Goal: Information Seeking & Learning: Understand process/instructions

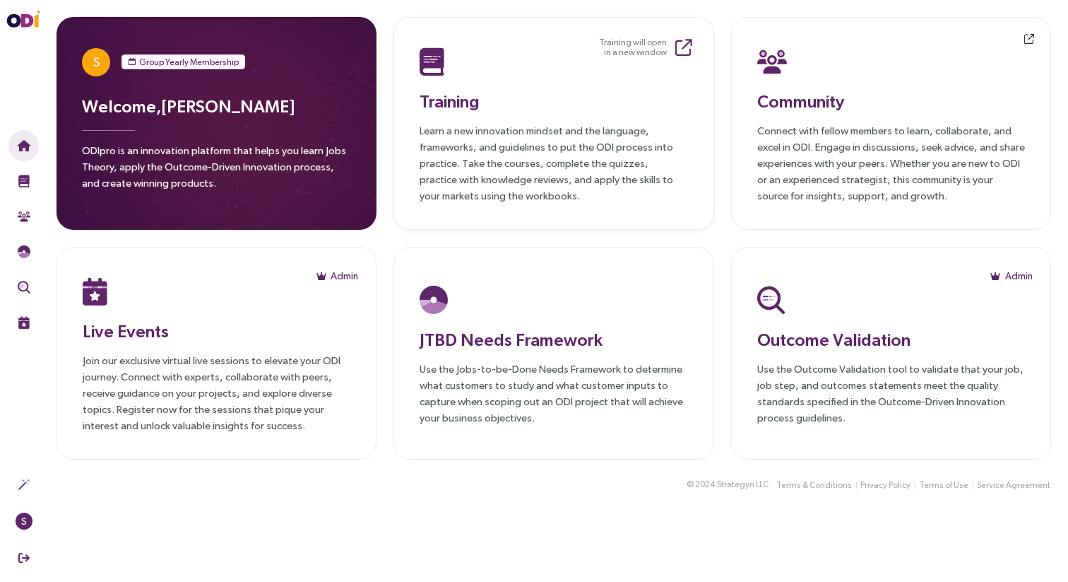
click at [585, 147] on p "Learn a new innovation mindset and the language, frameworks, and guidelines to …" at bounding box center [554, 162] width 268 height 81
click at [915, 164] on p "Connect with fellow members to learn, collaborate, and excel in ODI. Engage in …" at bounding box center [892, 162] width 268 height 81
click at [134, 326] on h3 "Live Events" at bounding box center [217, 330] width 268 height 25
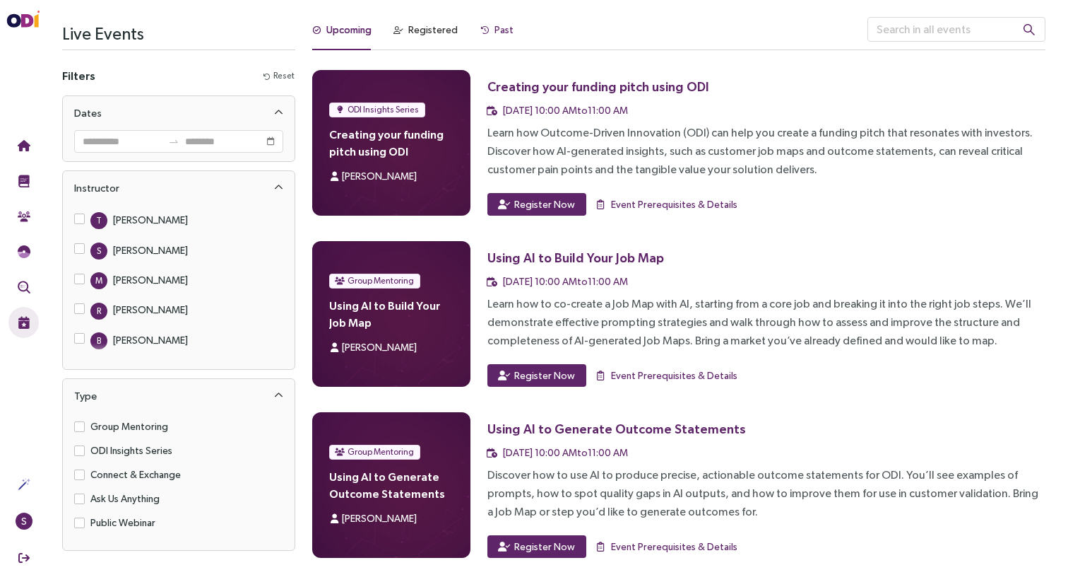
click at [497, 33] on div "Past" at bounding box center [504, 30] width 19 height 16
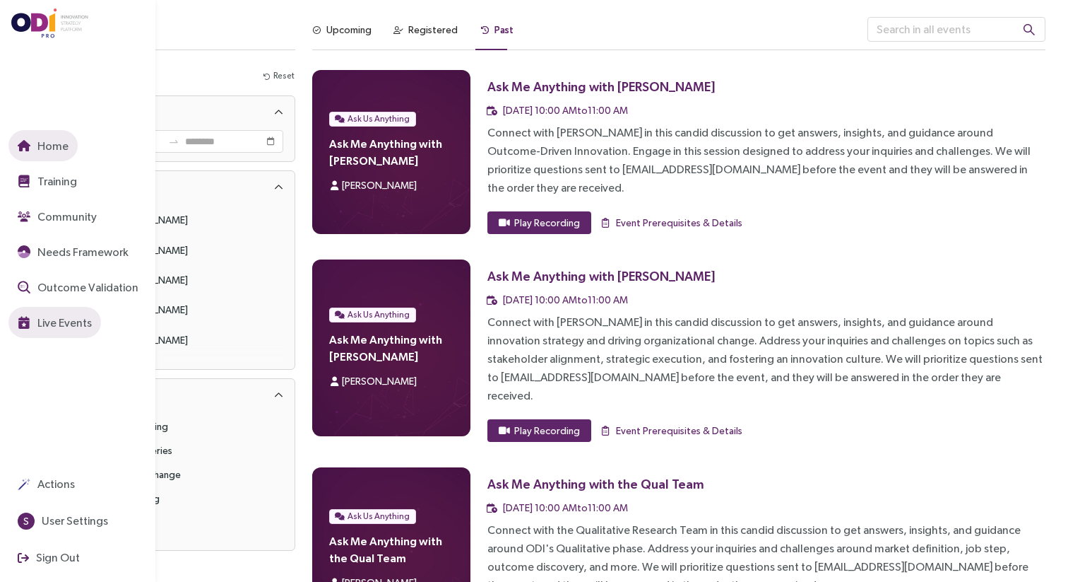
click at [49, 143] on span "Home" at bounding box center [52, 146] width 34 height 18
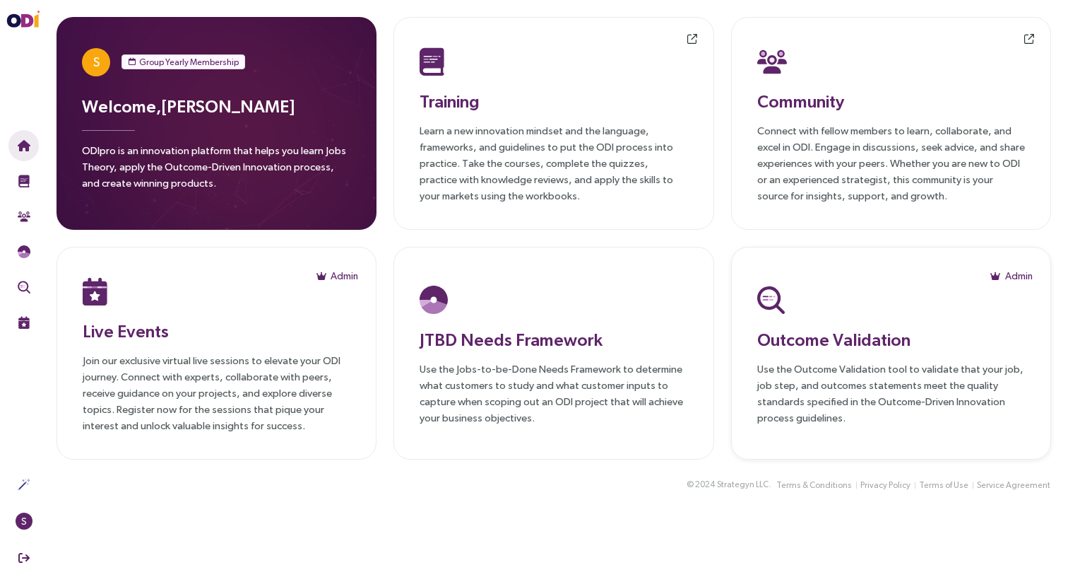
click at [826, 354] on div "Outcome Validation Use the Outcome Validation tool to validate that your job, j…" at bounding box center [892, 353] width 268 height 144
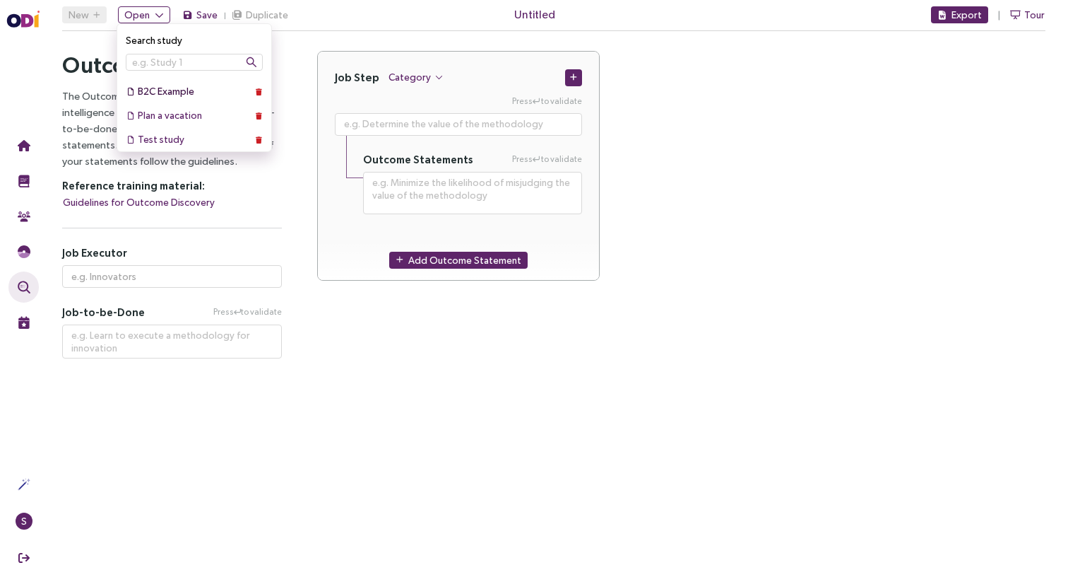
click at [167, 93] on div "B2C Example" at bounding box center [194, 91] width 113 height 16
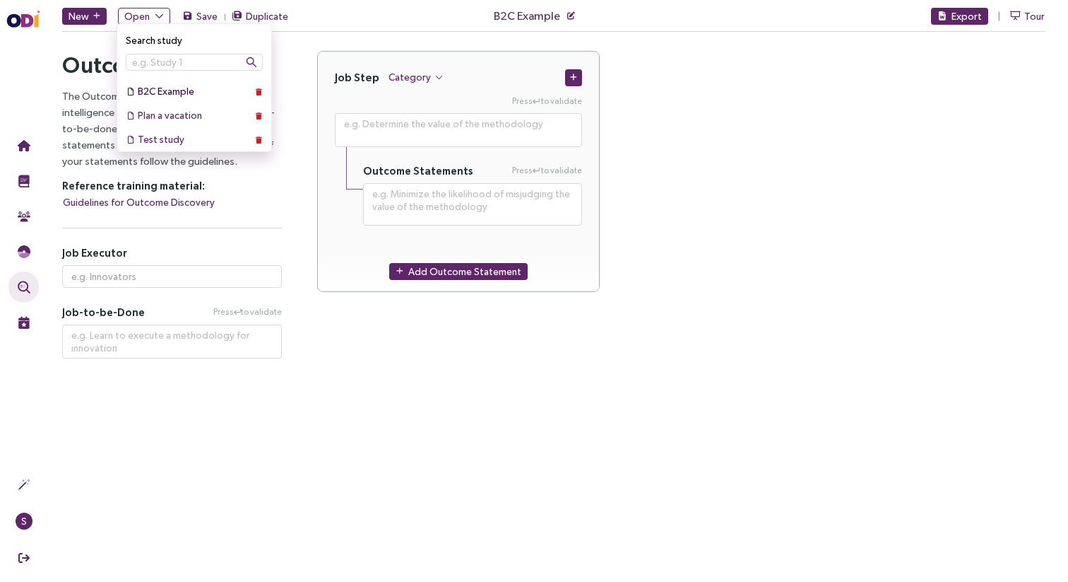
type textarea "**********"
type input "Pet Owners"
type textarea "Provide nutrition for a pet"
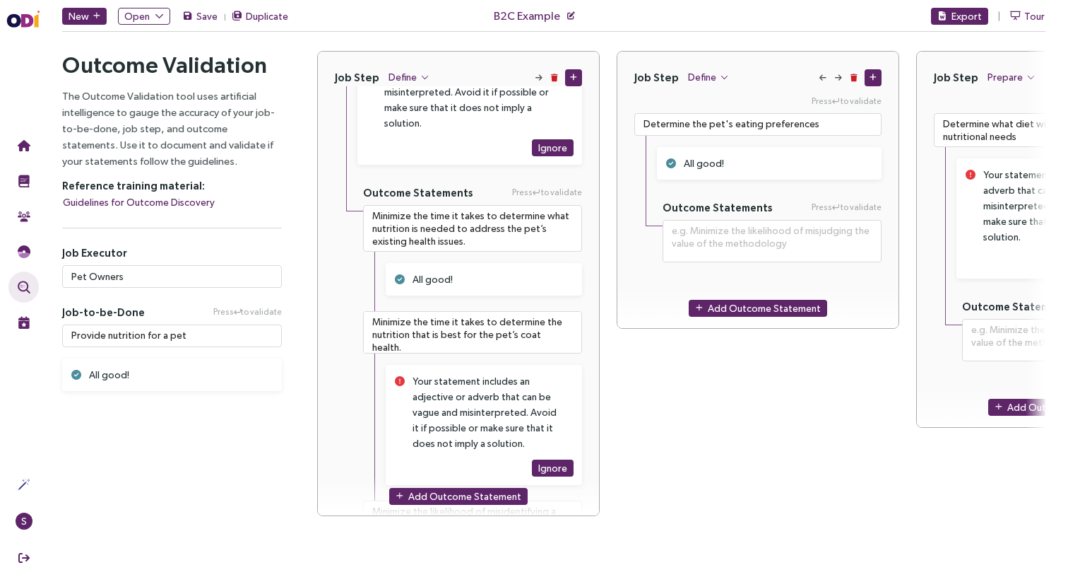
scroll to position [105, 0]
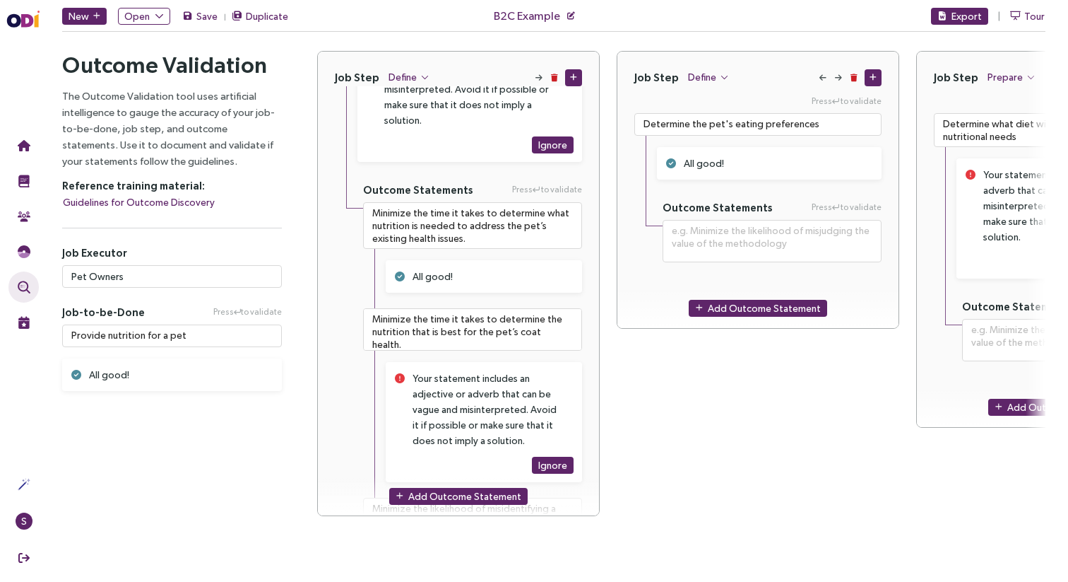
click at [676, 417] on div "Job Step Define Press to validate Determine the pet's eating preferences All go…" at bounding box center [758, 283] width 283 height 465
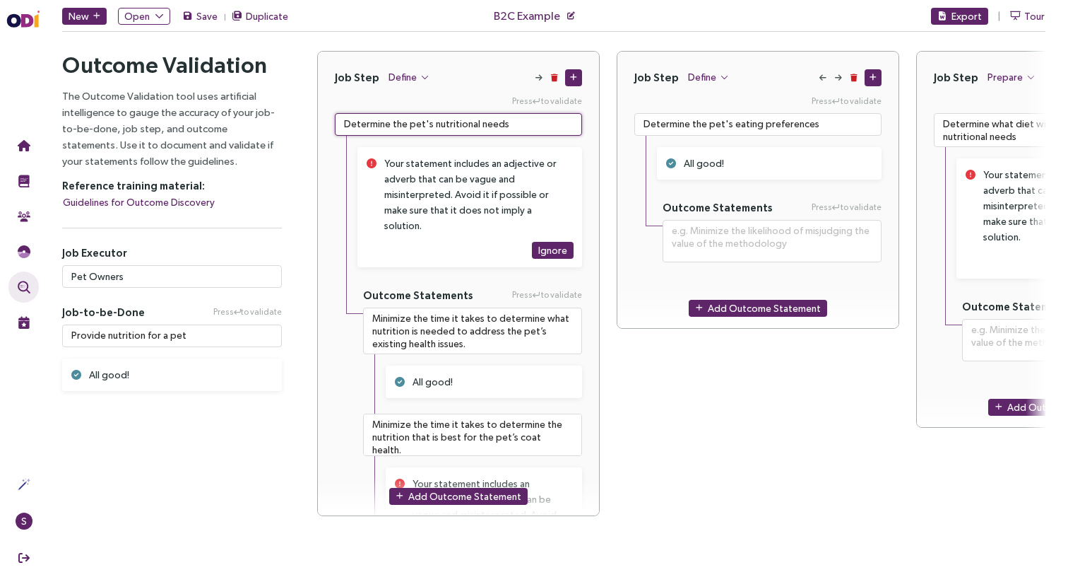
drag, startPoint x: 346, startPoint y: 125, endPoint x: 479, endPoint y: 131, distance: 133.0
click at [480, 131] on textarea "Determine the pet's nutritional needs" at bounding box center [458, 124] width 247 height 23
click at [432, 125] on textarea "Determine the pet's nutritional needs" at bounding box center [458, 124] width 247 height 23
click at [459, 121] on textarea "Determine the pet's nutritional needs" at bounding box center [458, 124] width 247 height 23
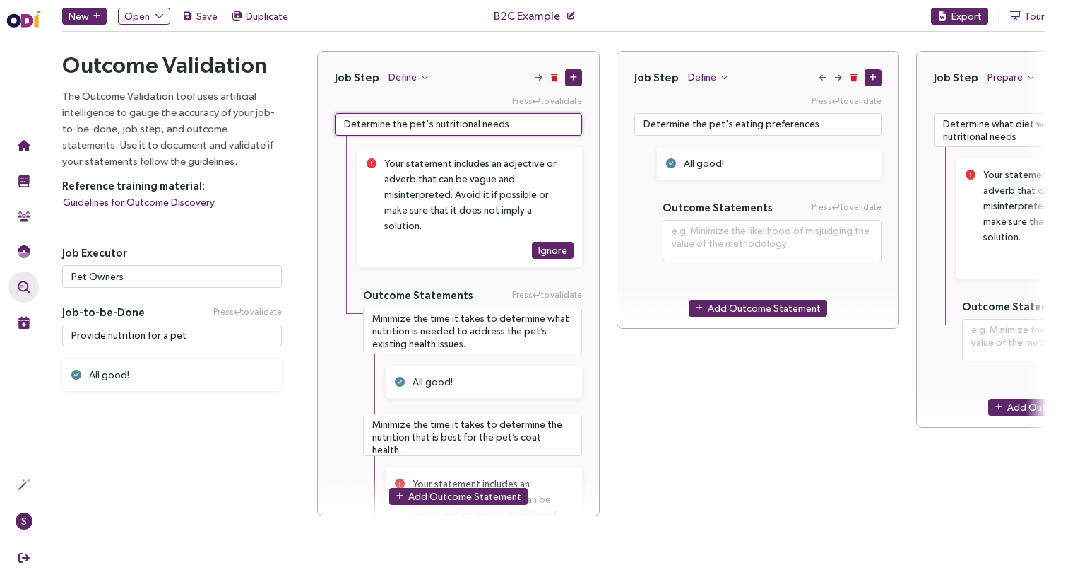
type textarea "**********"
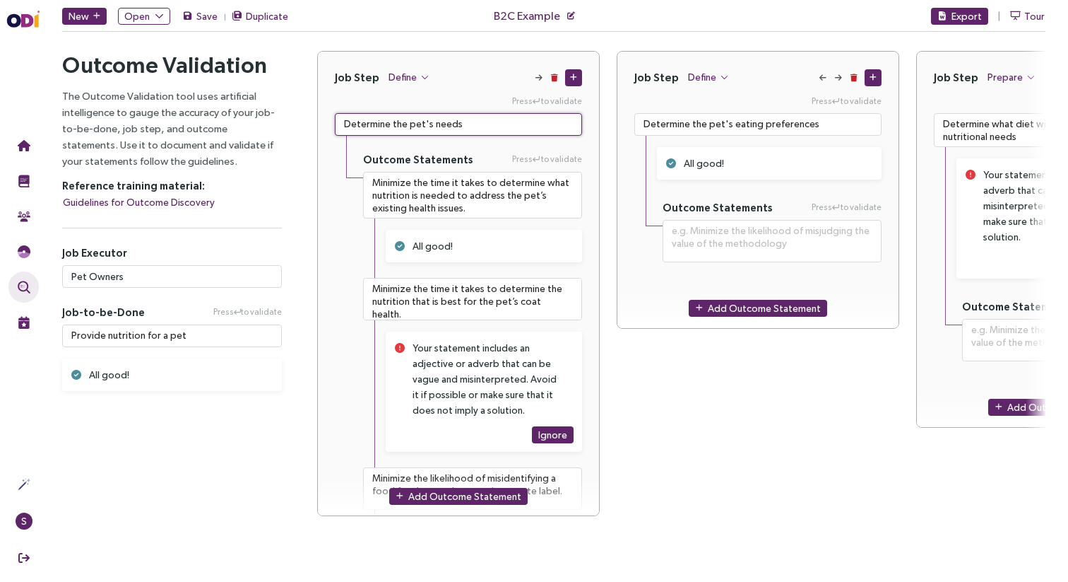
type textarea "Determine the pet's needs"
